Goal: Task Accomplishment & Management: Manage account settings

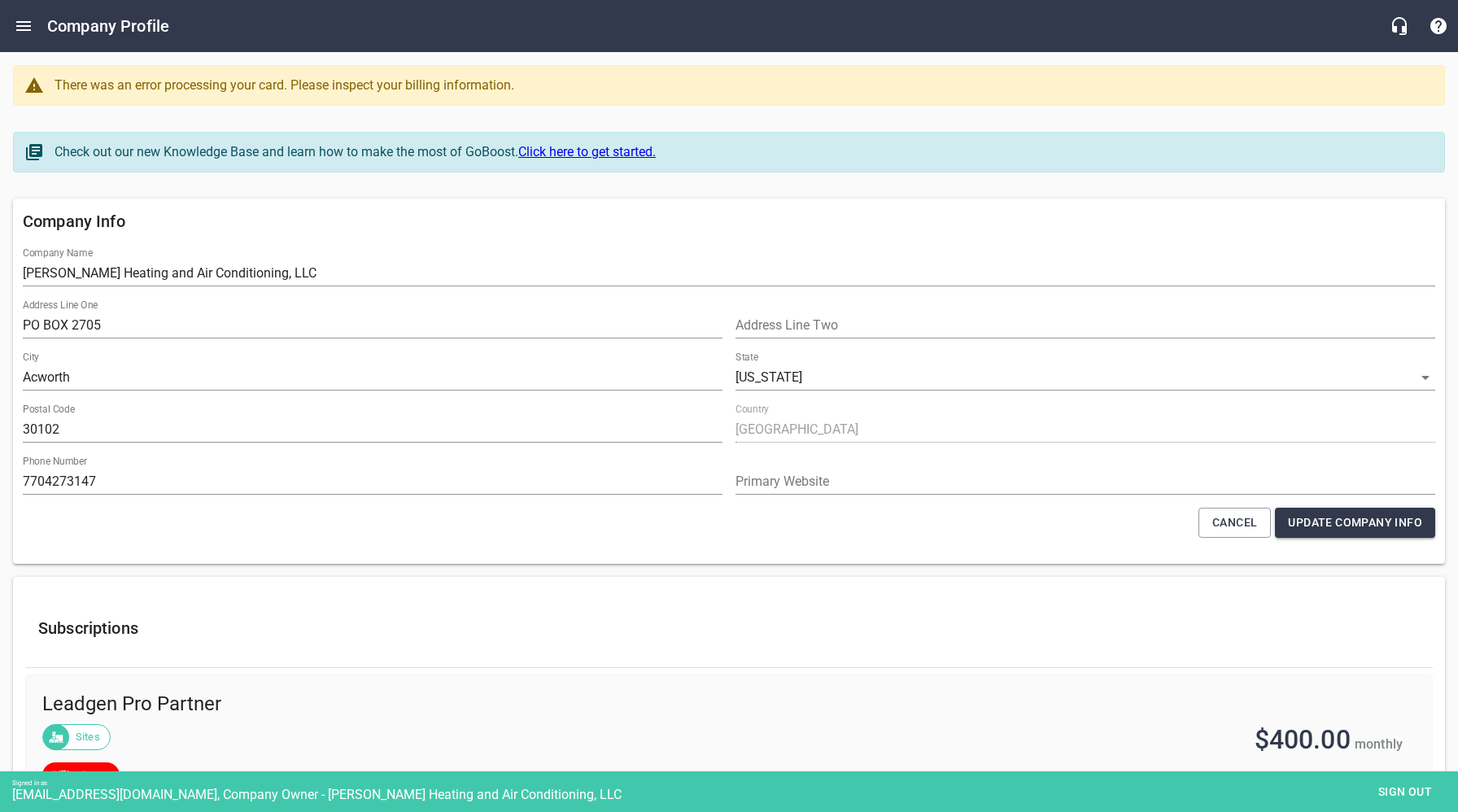
select select "[US_STATE]"
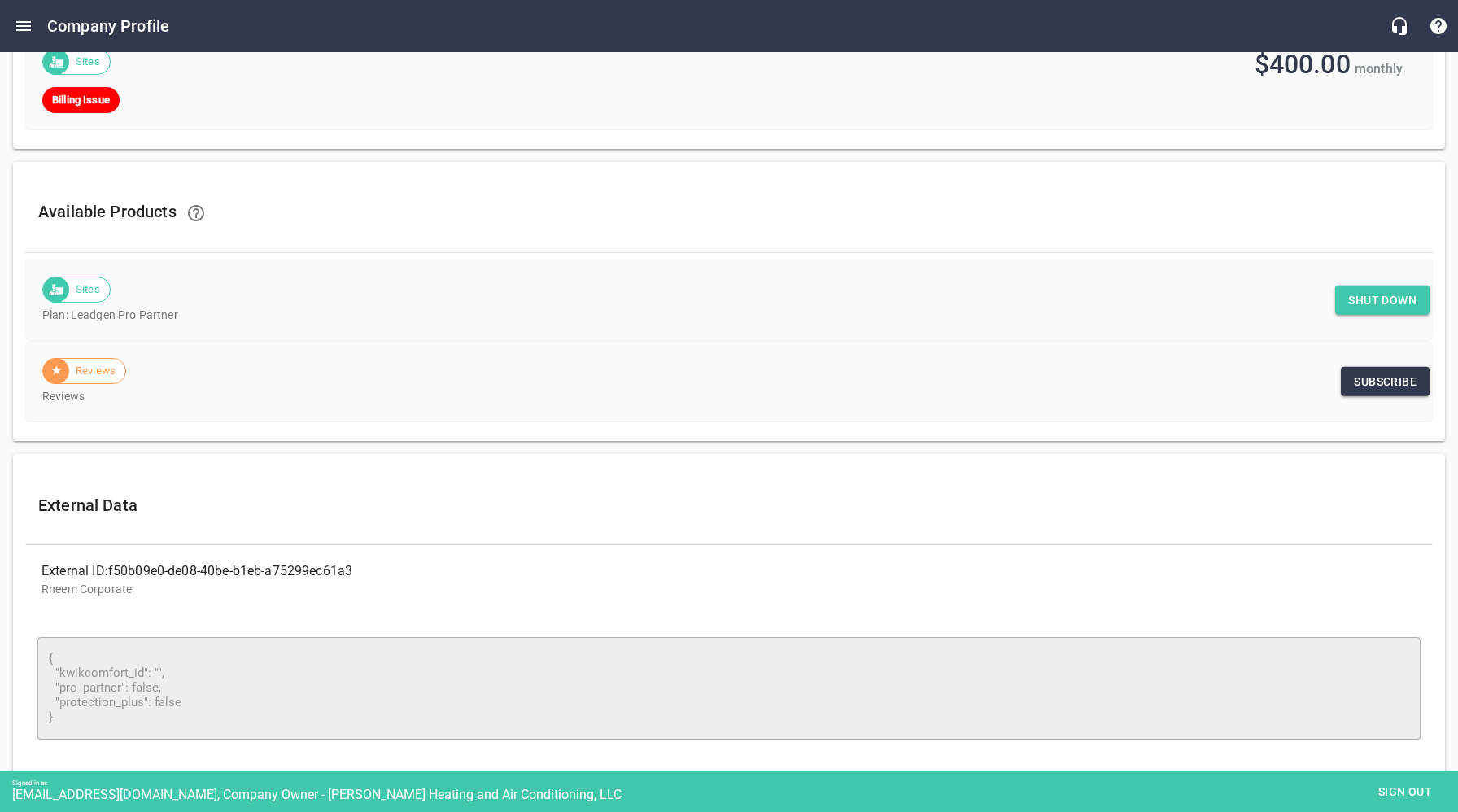
scroll to position [683, 0]
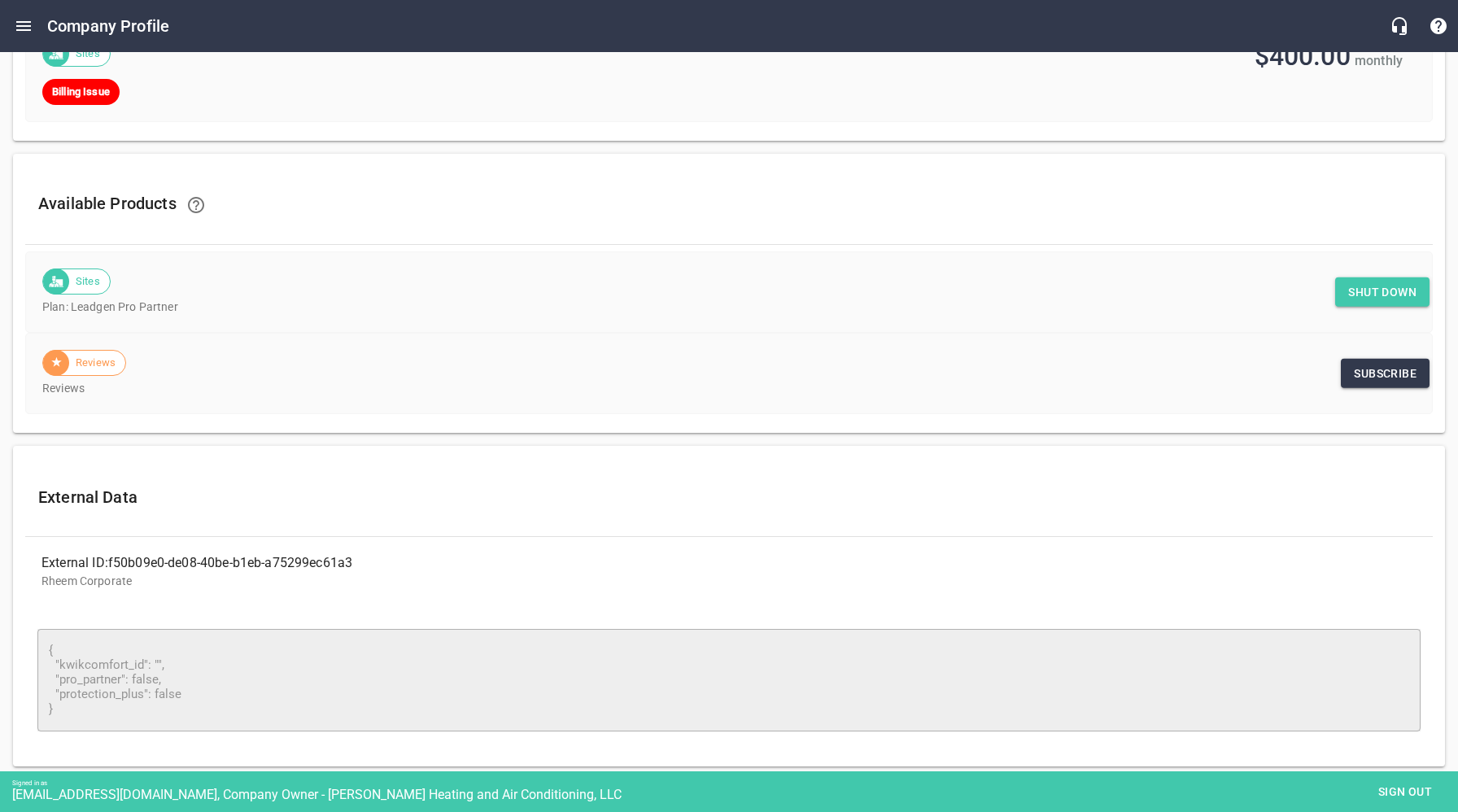
click at [1367, 288] on span "Shut down" at bounding box center [1383, 293] width 68 height 21
drag, startPoint x: 1407, startPoint y: 789, endPoint x: 1121, endPoint y: 655, distance: 315.8
click at [1407, 789] on span "Sign out" at bounding box center [1406, 791] width 68 height 21
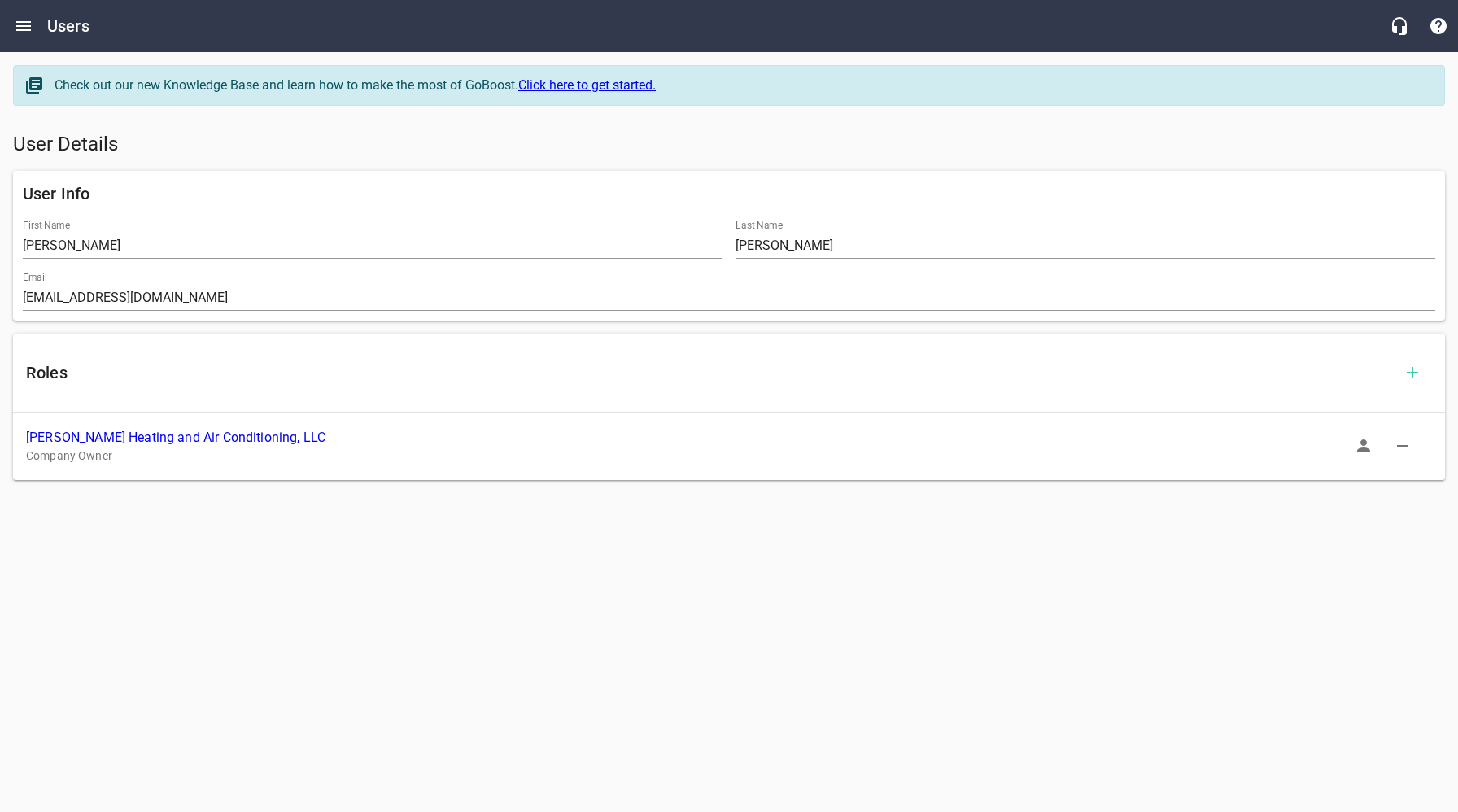
click at [202, 437] on link "[PERSON_NAME] Heating and Air Conditioning, LLC" at bounding box center [176, 437] width 300 height 15
